Goal: Task Accomplishment & Management: Complete application form

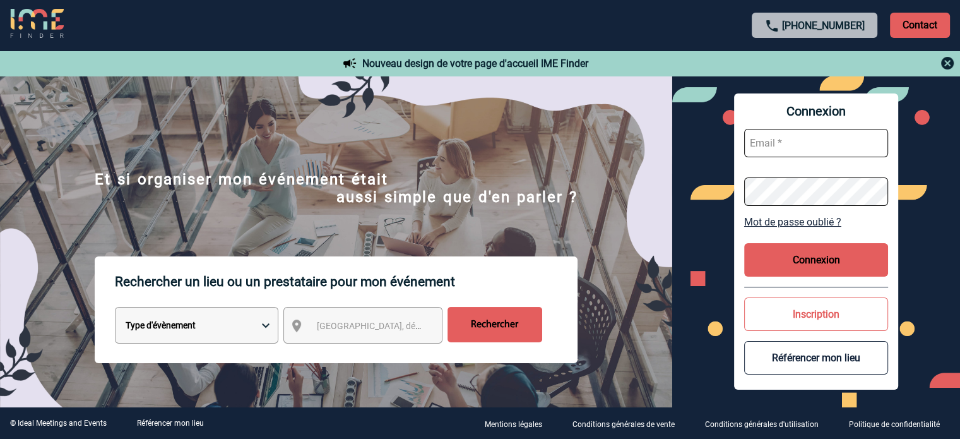
type input "broland@ime-groupe.com"
click at [826, 256] on button "Connexion" at bounding box center [816, 259] width 144 height 33
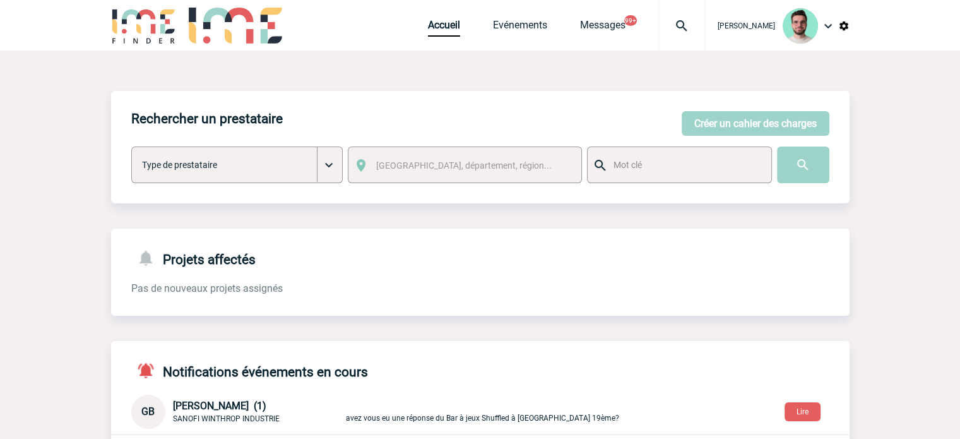
click at [664, 7] on div at bounding box center [681, 25] width 47 height 50
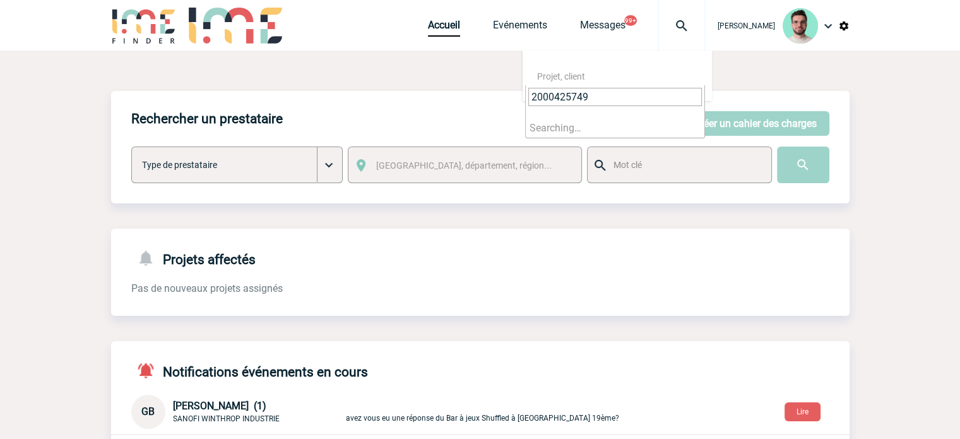
type input "2000425749"
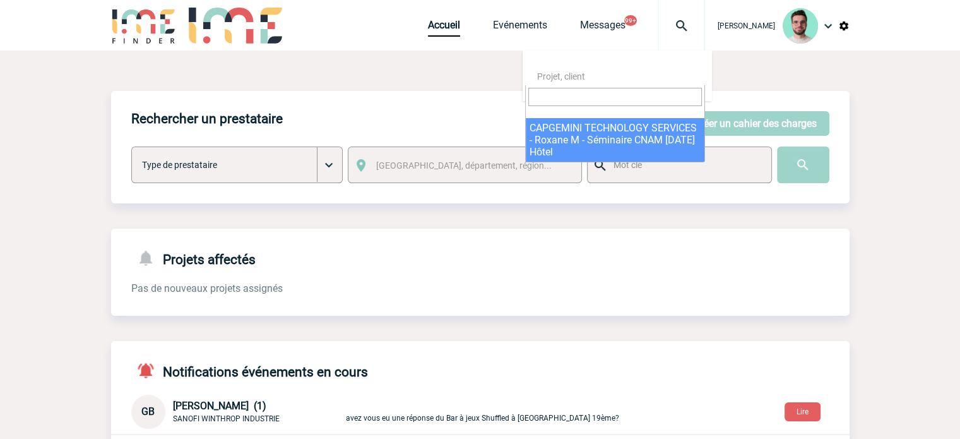
select select "25250"
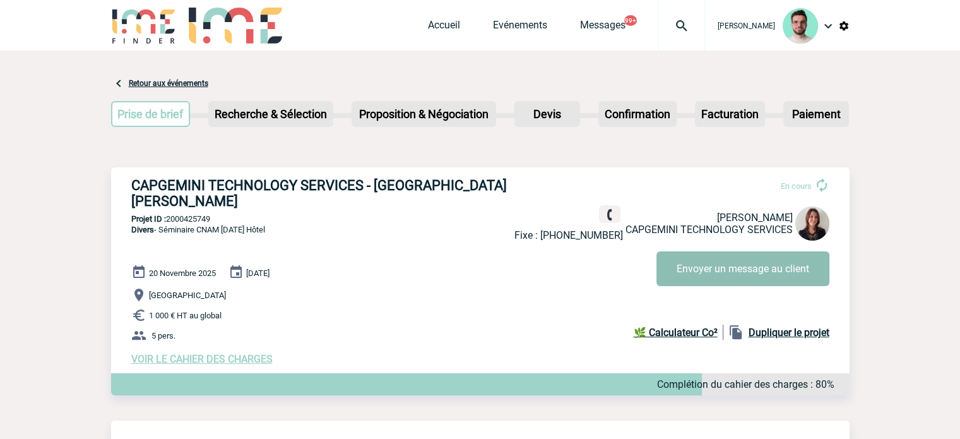
click at [699, 267] on button "Envoyer un message au client" at bounding box center [742, 268] width 173 height 35
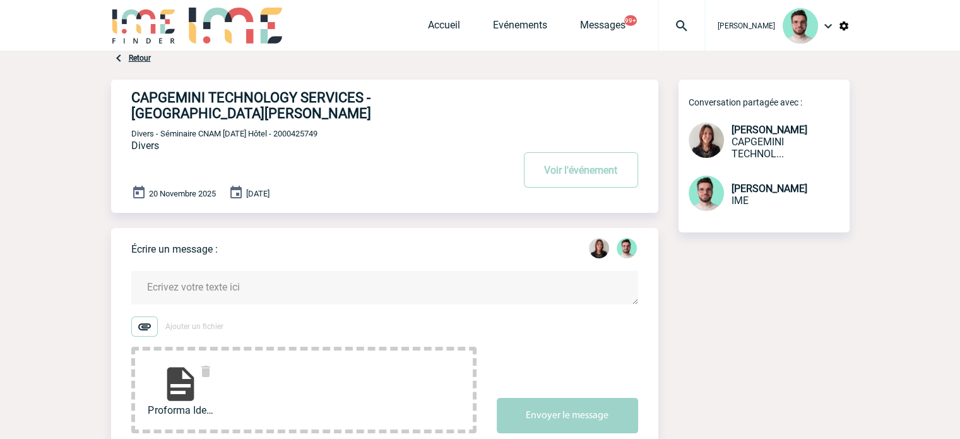
click at [212, 271] on textarea at bounding box center [384, 287] width 507 height 33
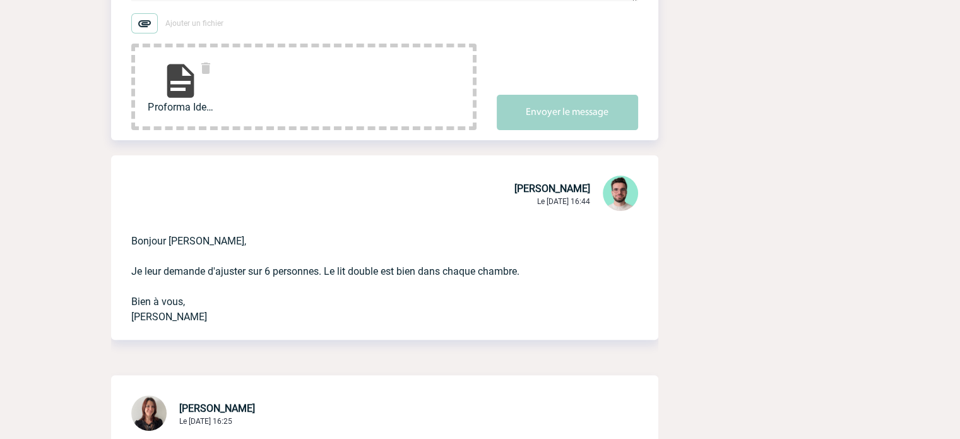
scroll to position [252, 0]
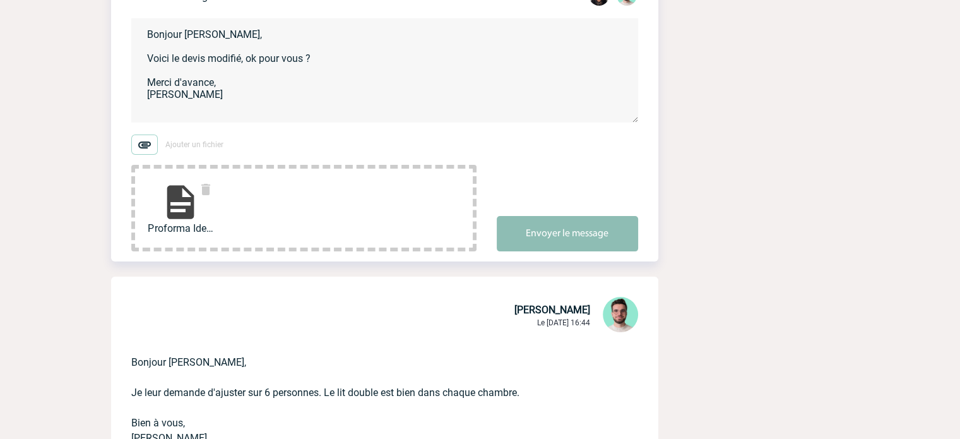
type textarea "Bonjour Roxane, Voici le devis modifié, ok pour vous ? Merci d'avance, Benjamin"
click at [550, 216] on button "Envoyer le message" at bounding box center [567, 233] width 141 height 35
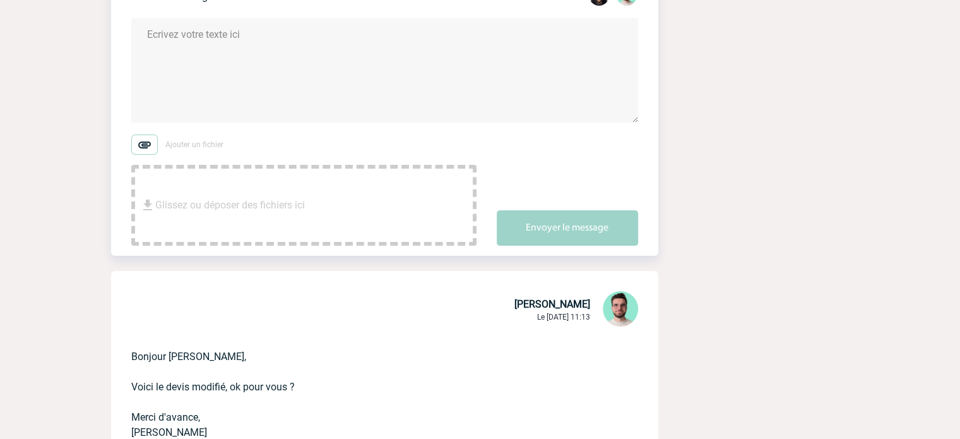
scroll to position [0, 0]
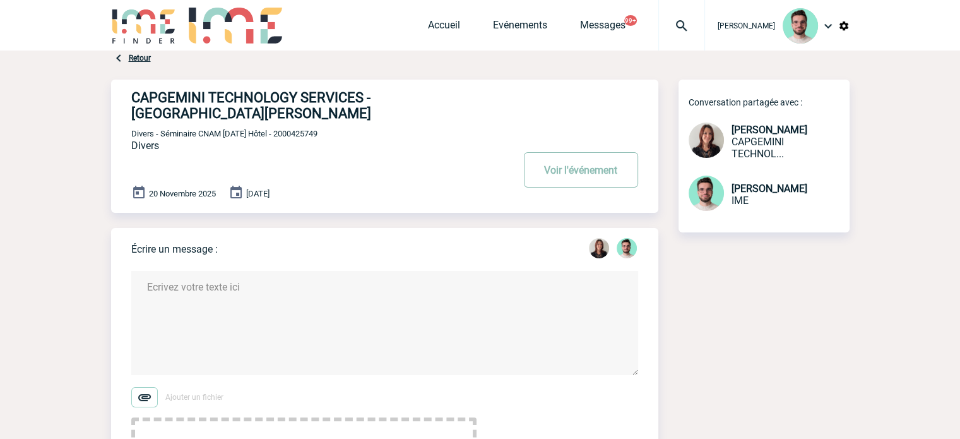
click at [528, 152] on button "Voir l'événement" at bounding box center [581, 169] width 114 height 35
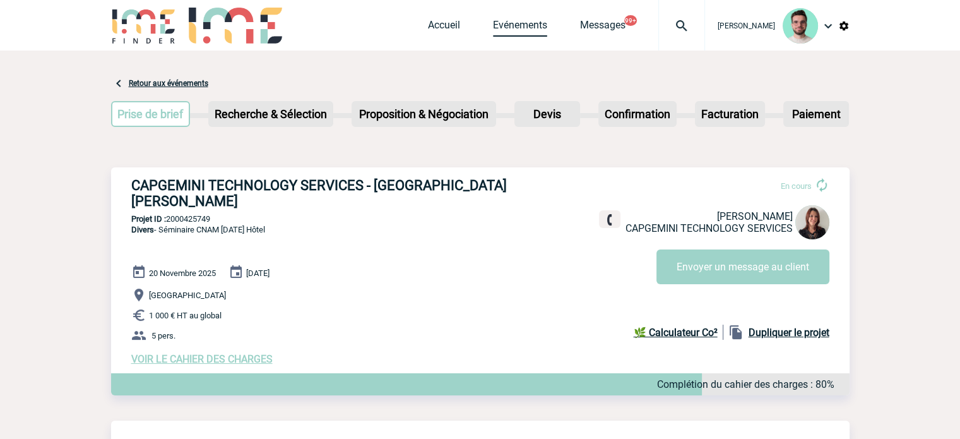
click at [511, 27] on link "Evénements" at bounding box center [520, 28] width 54 height 18
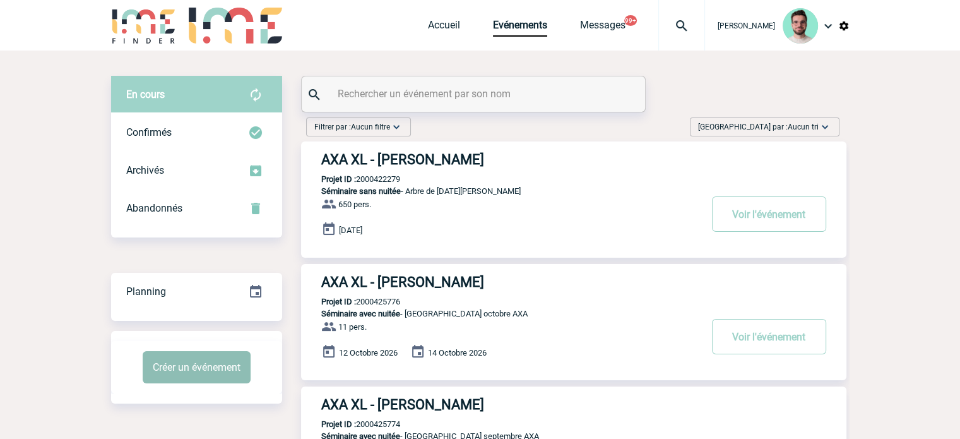
click at [215, 380] on button "Créer un événement" at bounding box center [197, 367] width 108 height 32
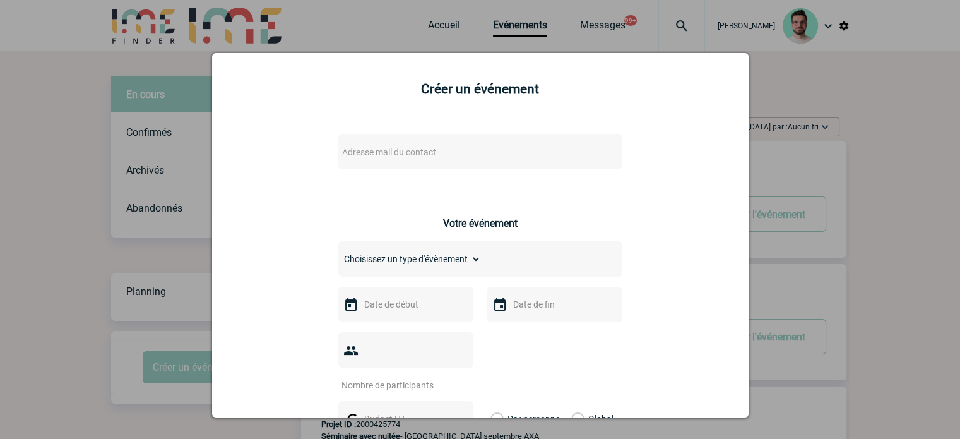
click at [398, 161] on span "Adresse mail du contact" at bounding box center [447, 152] width 221 height 18
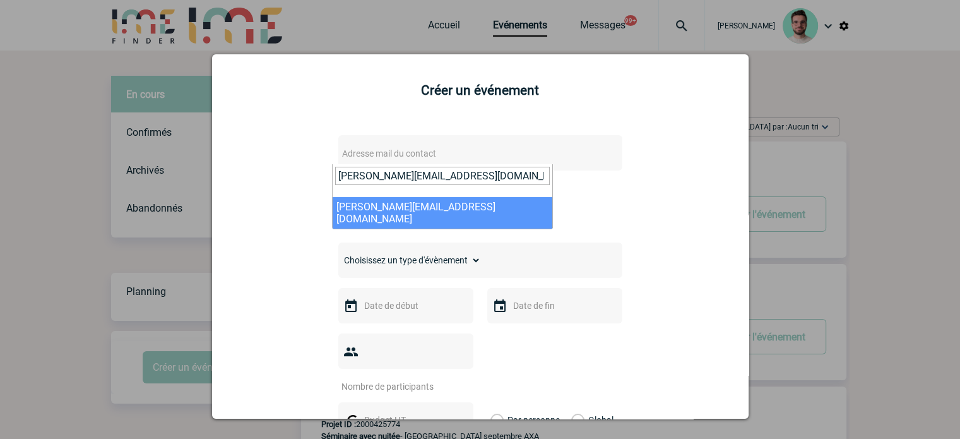
type input "Stephanie.AMIOT@sanofi.com"
select select "133127"
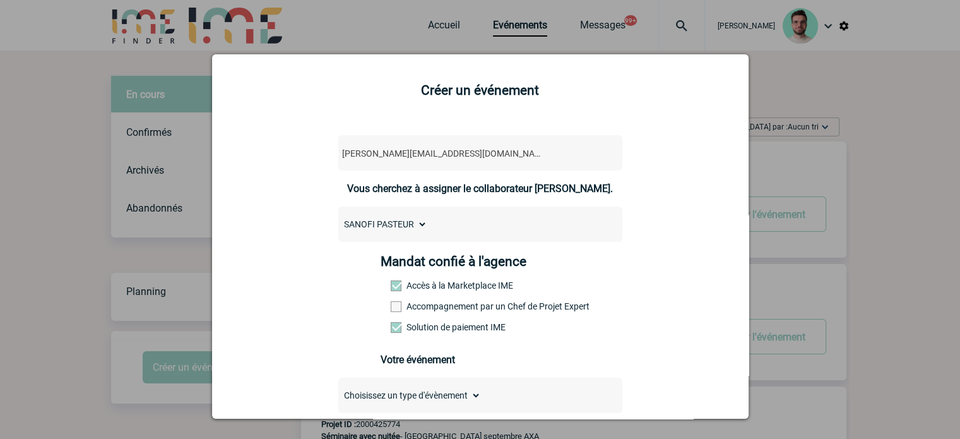
scroll to position [189, 0]
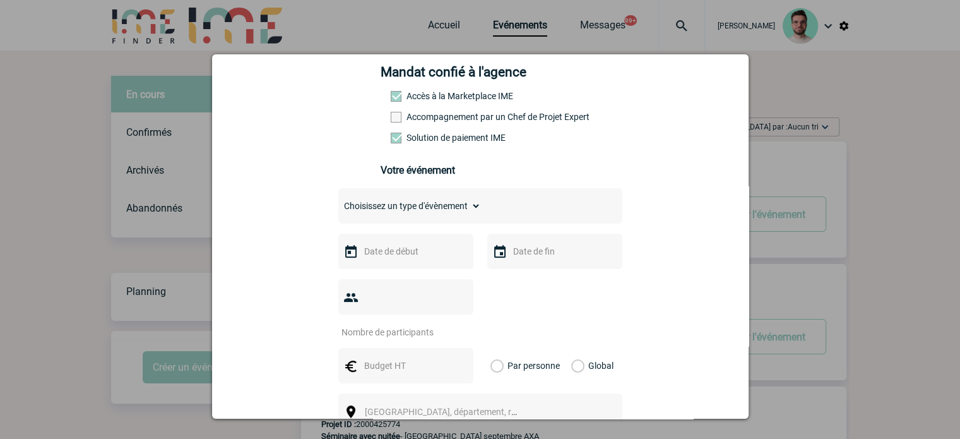
click at [416, 199] on div "Choisissez un type d'évènement Séminaire avec nuitée Séminaire sans nuitée Repa…" at bounding box center [480, 205] width 284 height 35
click at [414, 203] on select "Choisissez un type d'évènement Séminaire avec nuitée Séminaire sans nuitée Repa…" at bounding box center [409, 206] width 143 height 18
select select "9"
click at [338, 201] on select "Choisissez un type d'évènement Séminaire avec nuitée Séminaire sans nuitée Repa…" at bounding box center [409, 206] width 143 height 18
click at [392, 264] on div at bounding box center [405, 250] width 135 height 35
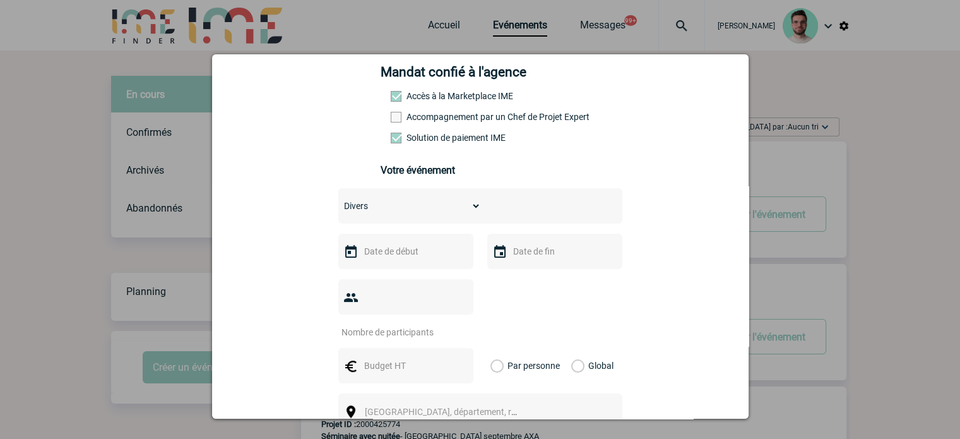
click at [396, 254] on input "text" at bounding box center [404, 251] width 87 height 16
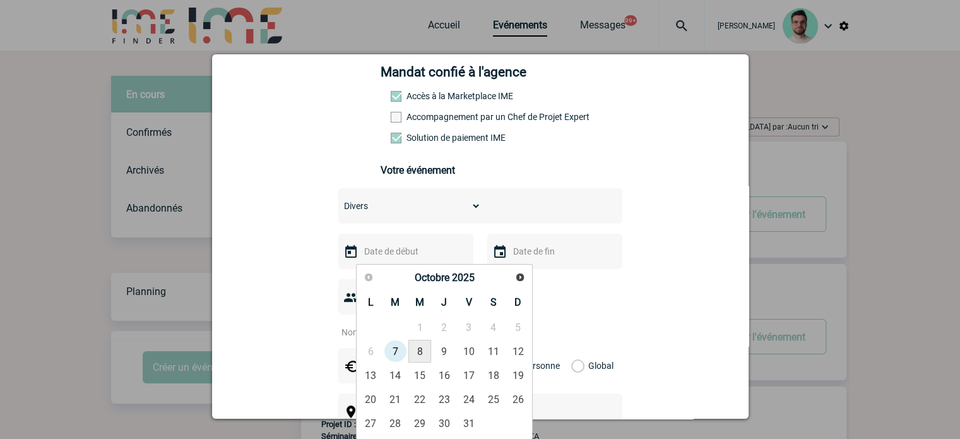
click at [425, 357] on link "8" at bounding box center [419, 350] width 23 height 23
type input "08-10-2025"
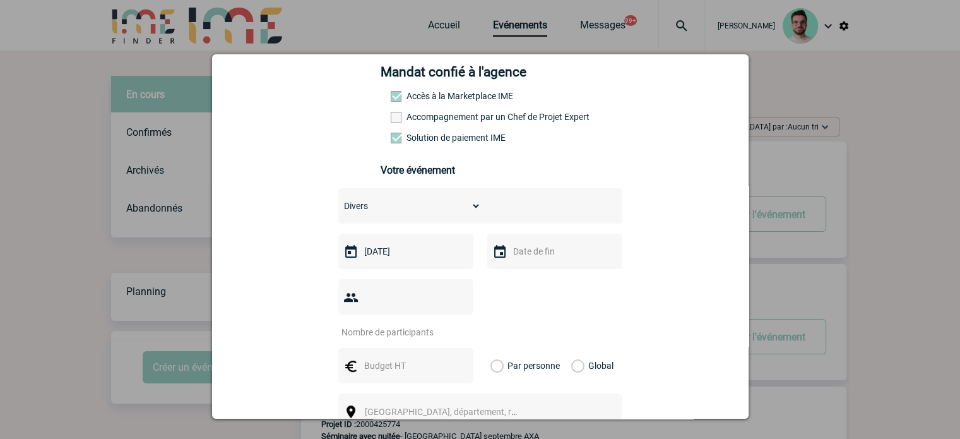
click at [538, 256] on input "text" at bounding box center [553, 251] width 87 height 16
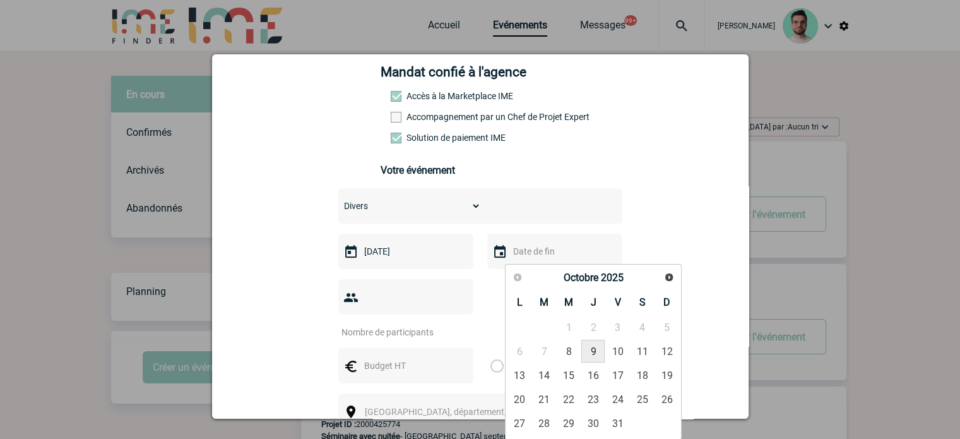
click at [587, 357] on link "9" at bounding box center [592, 350] width 23 height 23
type input "09-10-2025"
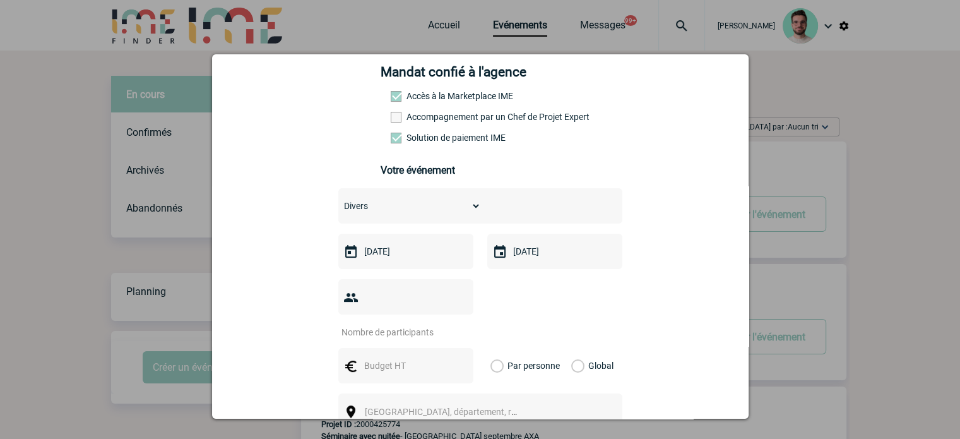
click at [396, 324] on input "number" at bounding box center [397, 332] width 119 height 16
type input "23"
click at [403, 348] on div at bounding box center [405, 365] width 135 height 35
click at [399, 357] on input "text" at bounding box center [404, 365] width 87 height 16
type input "4000"
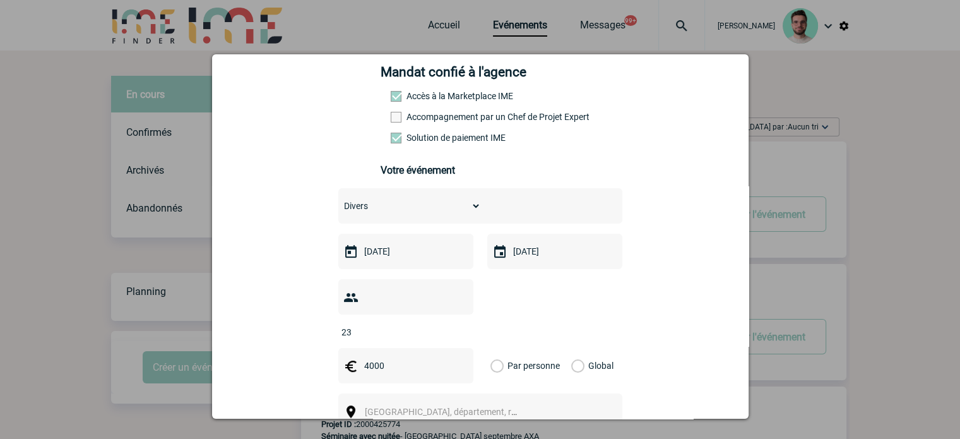
click at [571, 348] on label "Global" at bounding box center [575, 365] width 8 height 35
click at [0, 0] on input "Global" at bounding box center [0, 0] width 0 height 0
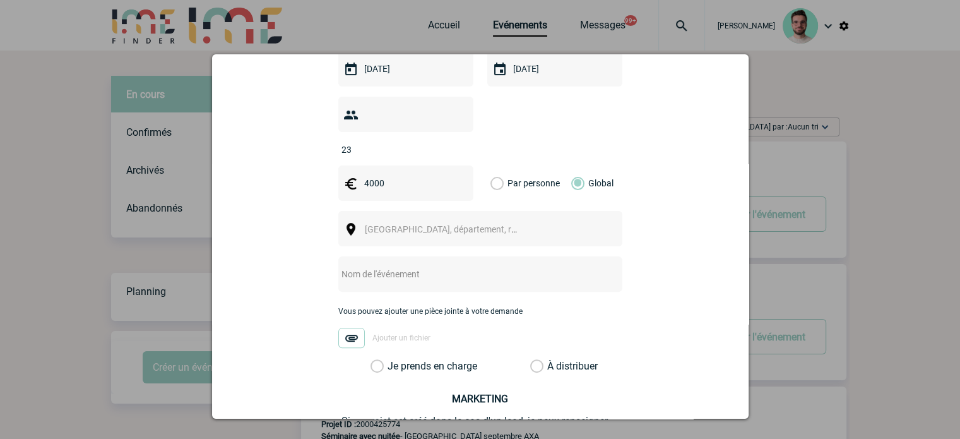
scroll to position [379, 0]
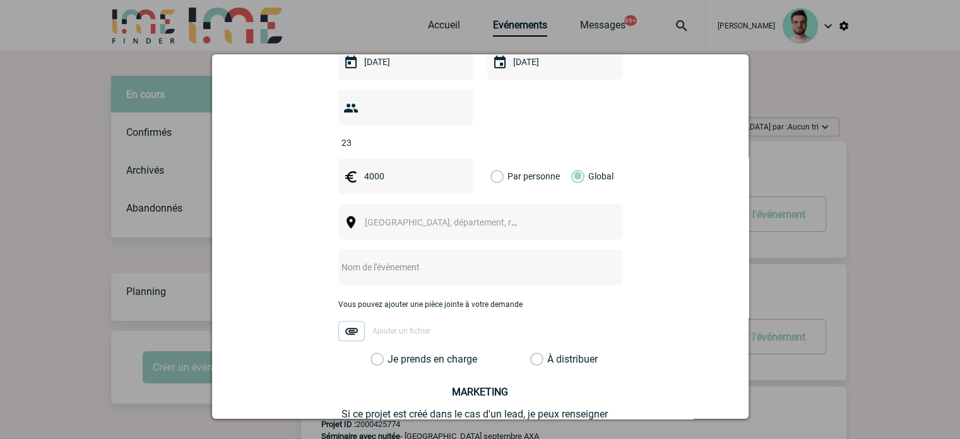
click at [387, 213] on span "[GEOGRAPHIC_DATA], département, région..." at bounding box center [447, 222] width 174 height 18
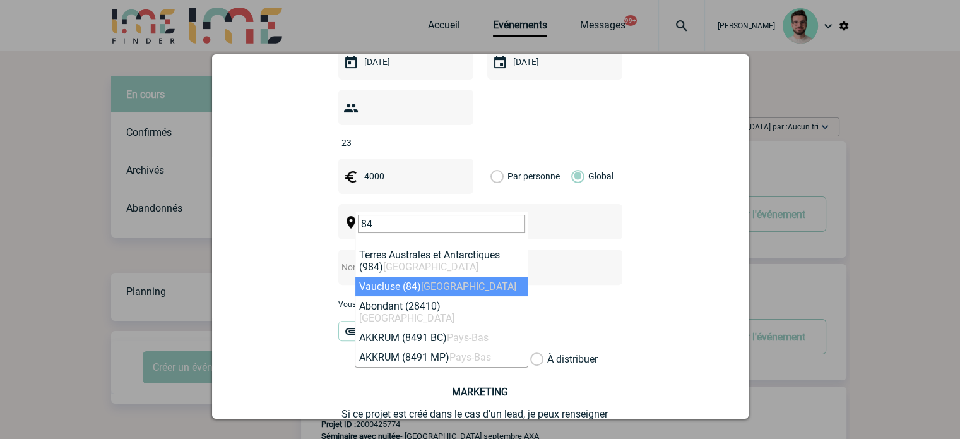
type input "84"
select select "7496"
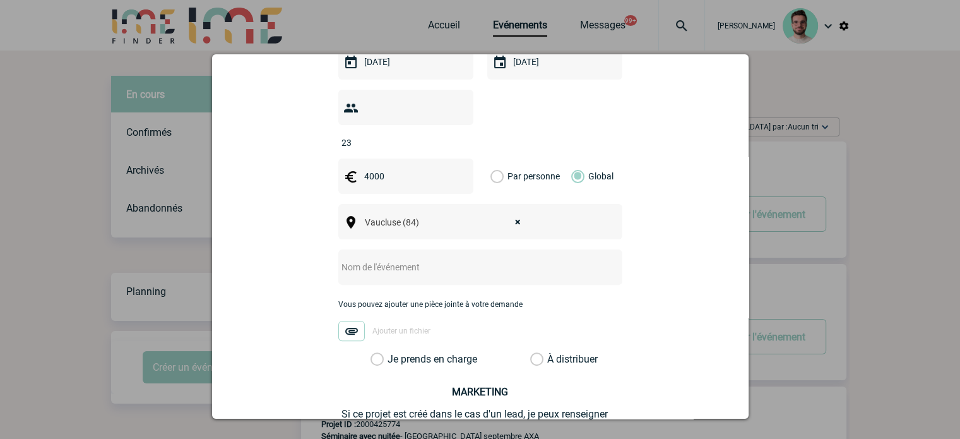
click at [376, 259] on input "text" at bounding box center [463, 267] width 251 height 16
click at [403, 249] on div at bounding box center [480, 266] width 284 height 35
click at [403, 259] on input "text" at bounding box center [463, 267] width 251 height 16
type input "Prestations des 8 et 9 octobre 2025 - Sanofi"
click at [392, 353] on label "Je prends en charge" at bounding box center [380, 359] width 21 height 13
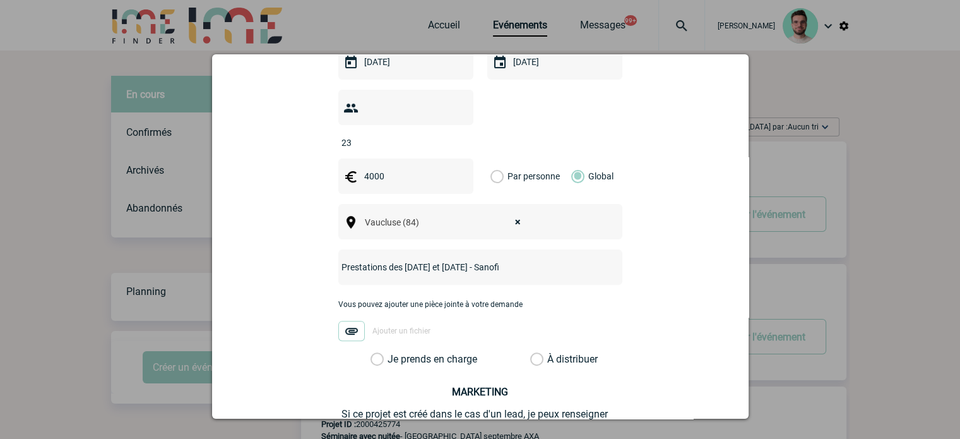
click at [0, 0] on input "Je prends en charge" at bounding box center [0, 0] width 0 height 0
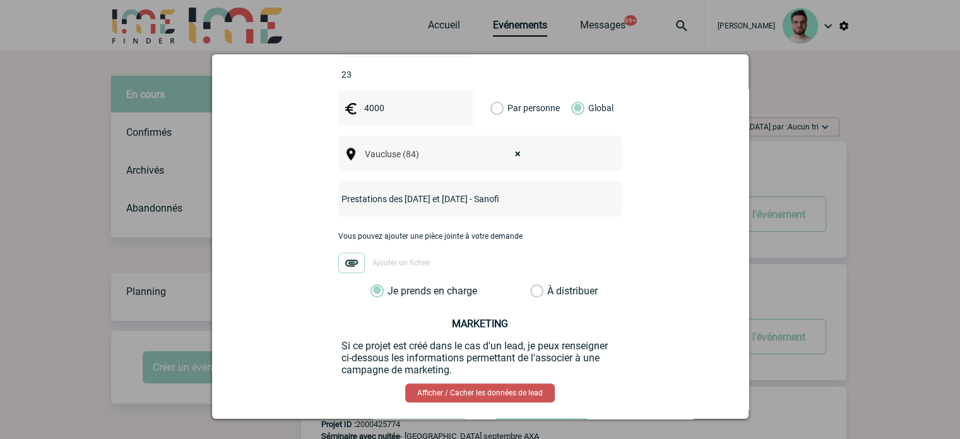
scroll to position [491, 0]
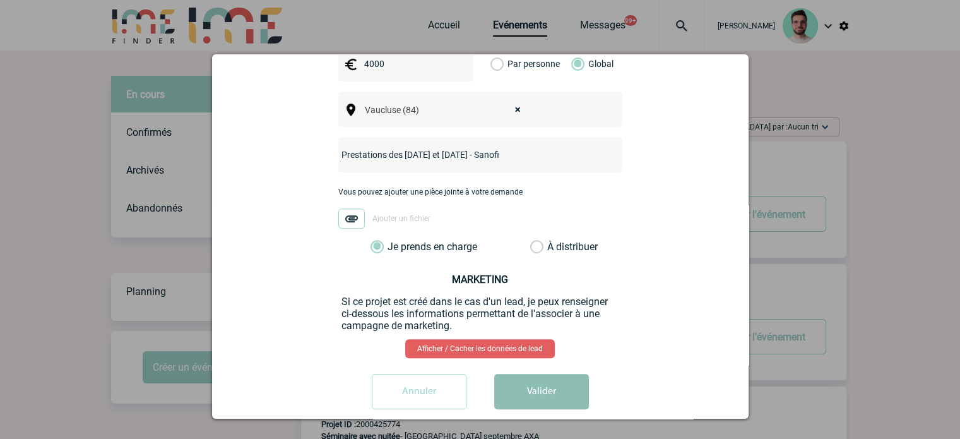
click at [532, 374] on button "Valider" at bounding box center [541, 391] width 95 height 35
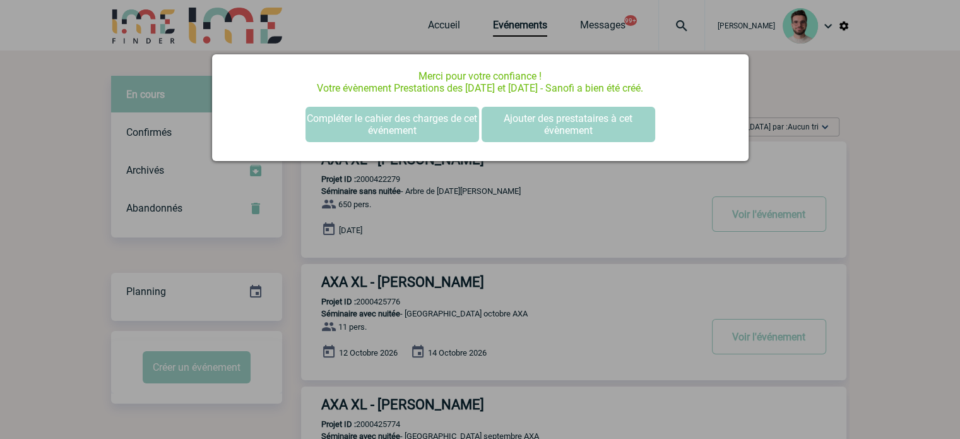
scroll to position [0, 0]
click at [427, 127] on button "Compléter le cahier des charges de cet événement" at bounding box center [392, 124] width 174 height 35
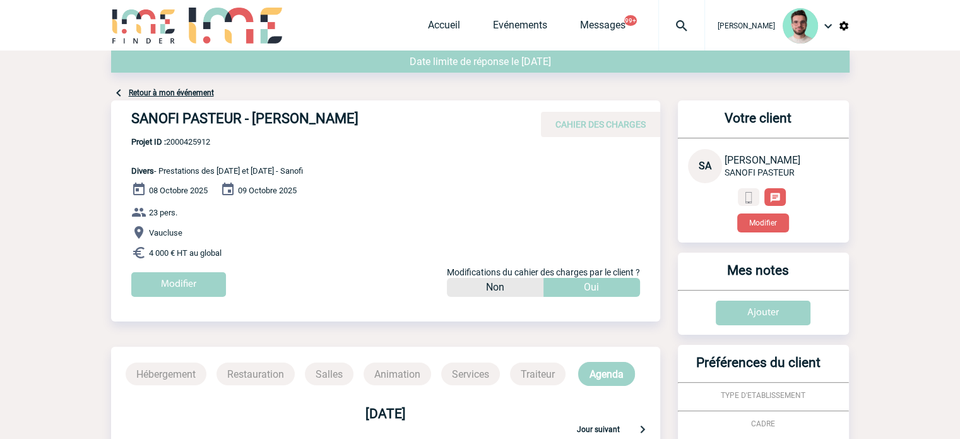
click at [199, 95] on link "Retour à mon événement" at bounding box center [171, 92] width 85 height 9
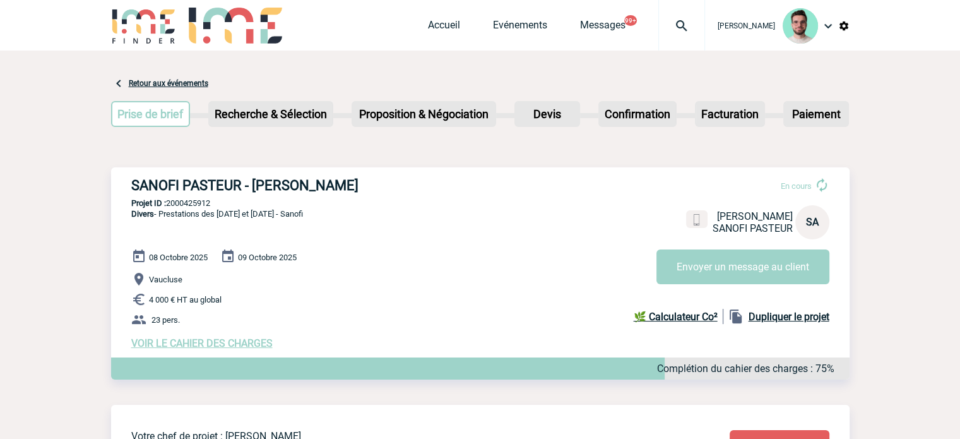
click at [301, 191] on h3 "SANOFI PASTEUR - Stephanie AMIOT" at bounding box center [320, 185] width 379 height 16
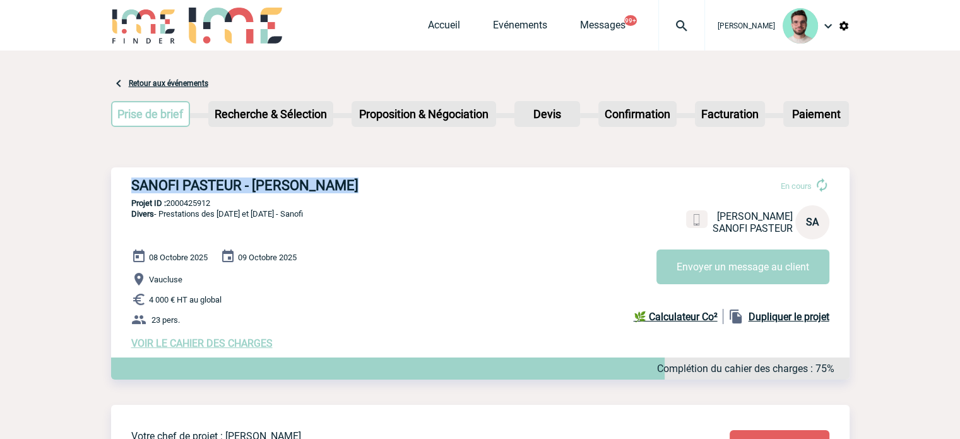
click at [301, 191] on h3 "SANOFI PASTEUR - Stephanie AMIOT" at bounding box center [320, 185] width 379 height 16
copy div "SANOFI PASTEUR - Stephanie AMIOT"
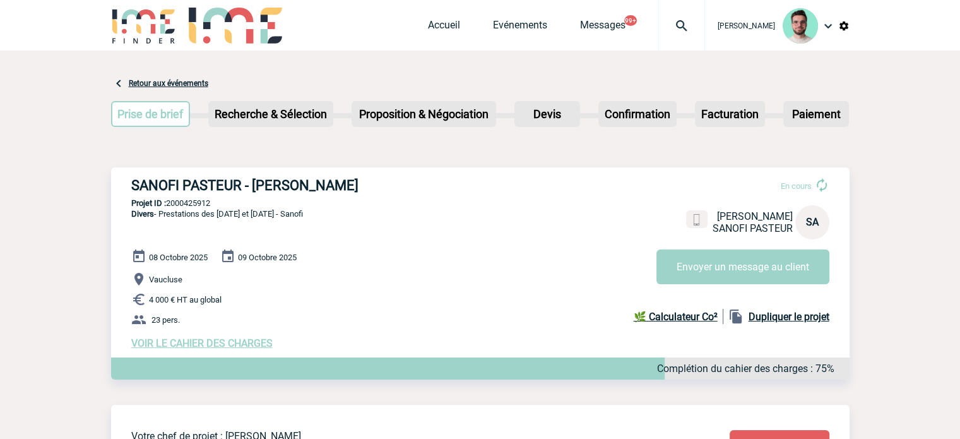
click at [198, 199] on p "Projet ID : 2000425912" at bounding box center [480, 202] width 738 height 9
copy p "2000425912"
click at [340, 187] on h3 "SANOFI PASTEUR - Stephanie AMIOT" at bounding box center [320, 185] width 379 height 16
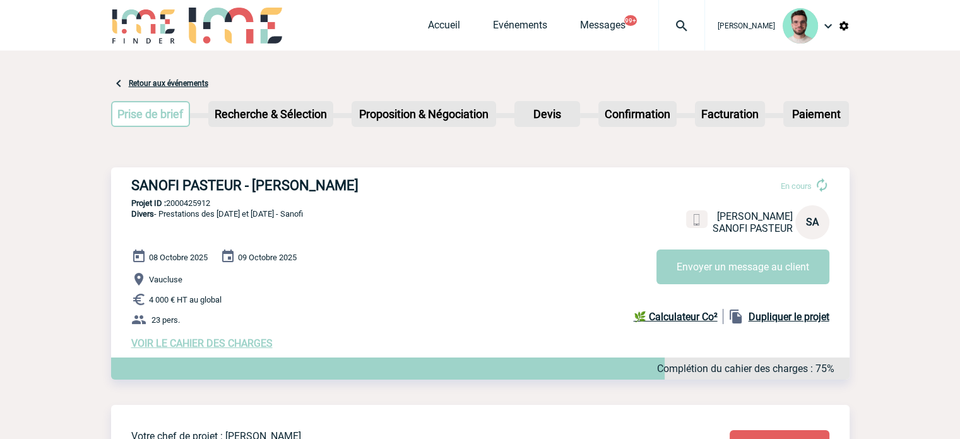
click at [340, 187] on h3 "SANOFI PASTEUR - Stephanie AMIOT" at bounding box center [320, 185] width 379 height 16
copy h3 "AMIOT"
click at [196, 200] on p "Projet ID : 2000425912" at bounding box center [480, 202] width 738 height 9
copy p "2000425912"
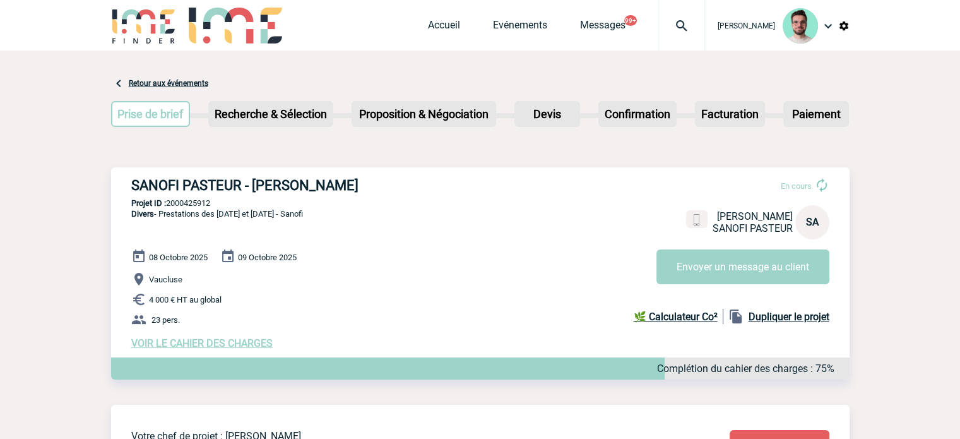
click at [328, 187] on h3 "SANOFI PASTEUR - Stephanie AMIOT" at bounding box center [320, 185] width 379 height 16
copy h3 "AMIOT"
click at [371, 274] on p "Vaucluse" at bounding box center [490, 278] width 718 height 15
click at [197, 199] on p "Projet ID : 2000425912" at bounding box center [480, 202] width 738 height 9
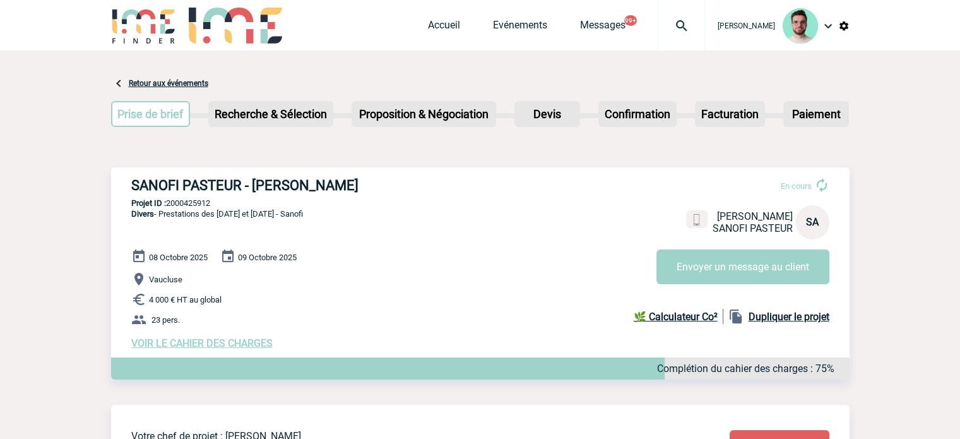
click at [197, 199] on p "Projet ID : 2000425912" at bounding box center [480, 202] width 738 height 9
copy p "2000425912"
click at [435, 17] on div "Accueil Evénements Messages 99+ Projet, client Projet, client" at bounding box center [566, 25] width 277 height 50
click at [435, 27] on link "Accueil" at bounding box center [444, 28] width 32 height 18
